Goal: Find specific page/section: Find specific page/section

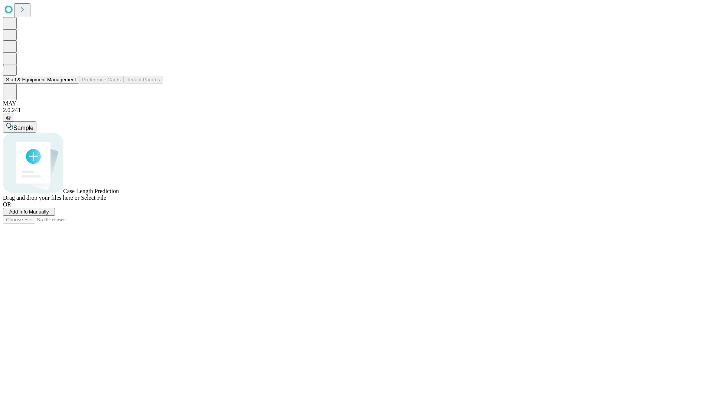
click at [71, 84] on button "Staff & Equipment Management" at bounding box center [41, 80] width 76 height 8
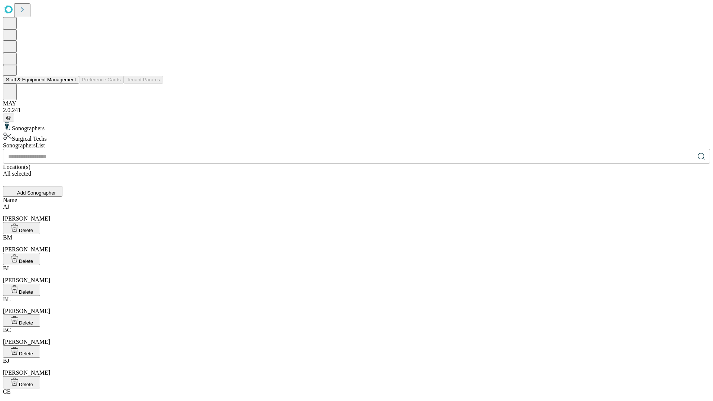
click at [71, 84] on button "Staff & Equipment Management" at bounding box center [41, 80] width 76 height 8
